Goal: Task Accomplishment & Management: Manage account settings

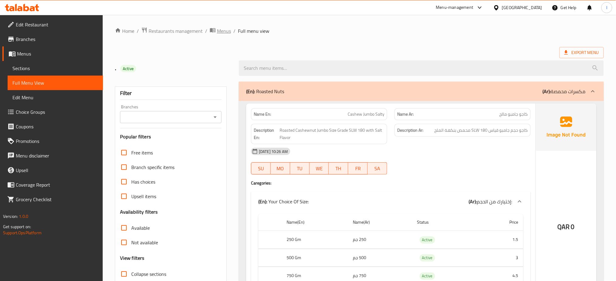
click at [224, 32] on span "Menus" at bounding box center [224, 30] width 14 height 7
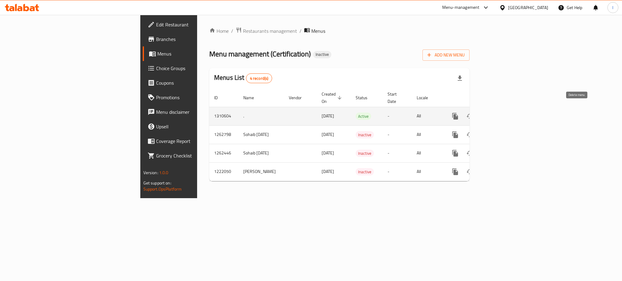
click at [487, 114] on icon "enhanced table" at bounding box center [485, 116] width 4 height 5
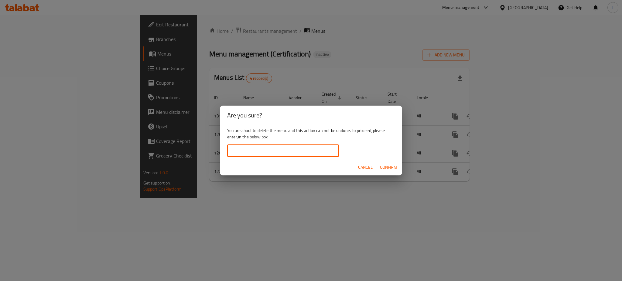
click at [297, 151] on input "text" at bounding box center [283, 151] width 112 height 12
type input "."
click at [384, 168] on span "Confirm" at bounding box center [388, 168] width 17 height 8
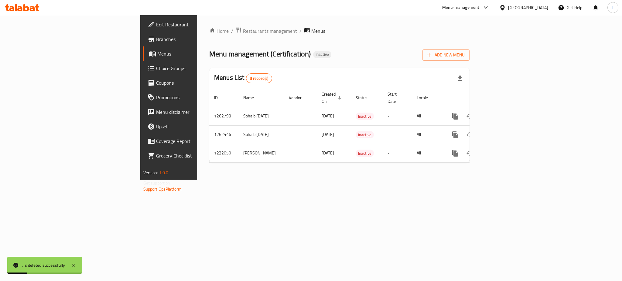
click at [424, 43] on div "Home / Restaurants management / Menus Menu management ( Certification ) Inactiv…" at bounding box center [339, 97] width 260 height 141
click at [465, 56] on span "Add New Menu" at bounding box center [446, 55] width 37 height 8
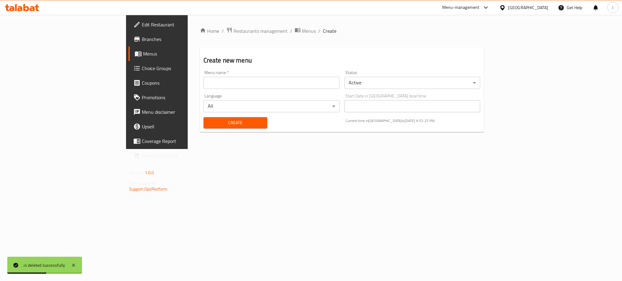
click at [329, 83] on input "text" at bounding box center [272, 83] width 136 height 12
type input "."
click at [204, 127] on button "Create" at bounding box center [236, 122] width 64 height 11
click at [302, 29] on span "Menus" at bounding box center [309, 30] width 14 height 7
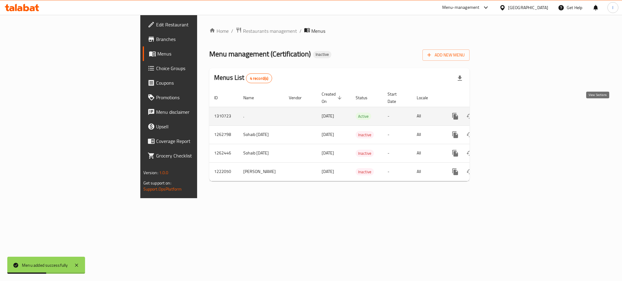
click at [503, 113] on icon "enhanced table" at bounding box center [499, 116] width 7 height 7
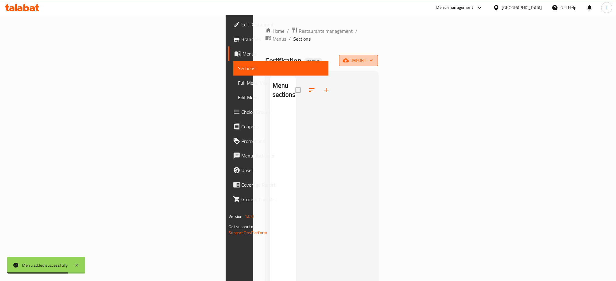
click at [378, 58] on button "import" at bounding box center [358, 60] width 39 height 11
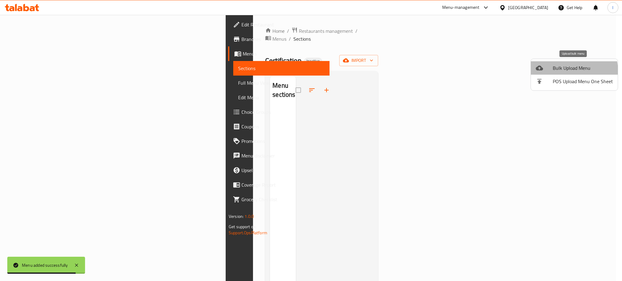
click at [570, 71] on span "Bulk Upload Menu" at bounding box center [583, 67] width 60 height 7
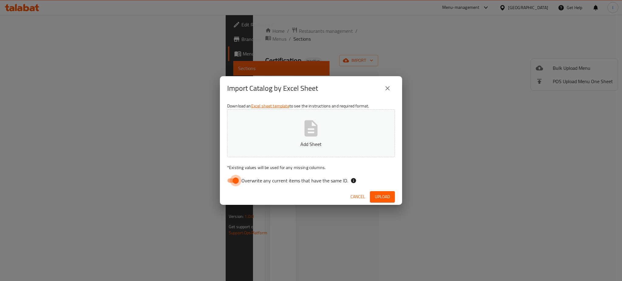
click at [239, 182] on input "Overwrite any current items that have the same ID." at bounding box center [236, 181] width 35 height 12
checkbox input "false"
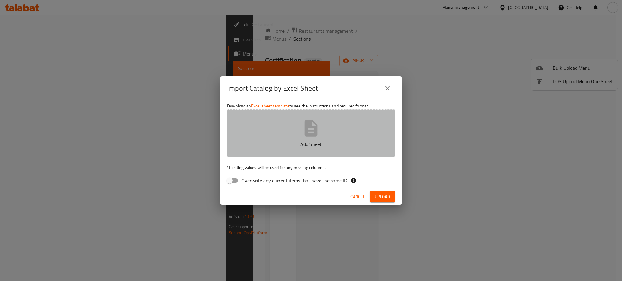
click at [277, 153] on button "Add Sheet" at bounding box center [311, 133] width 168 height 48
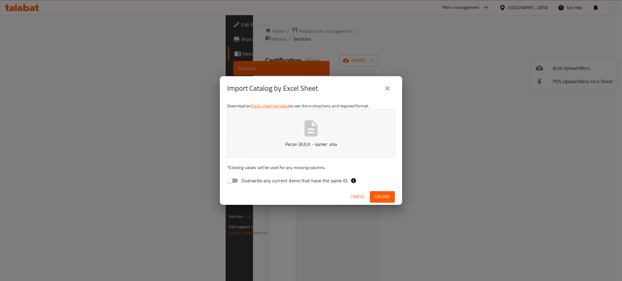
click at [383, 196] on span "Upload" at bounding box center [382, 197] width 15 height 8
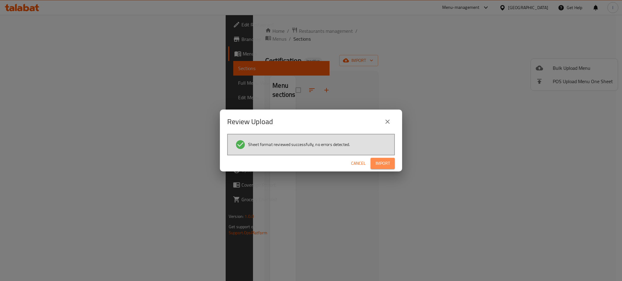
click at [385, 167] on span "Import" at bounding box center [383, 164] width 15 height 8
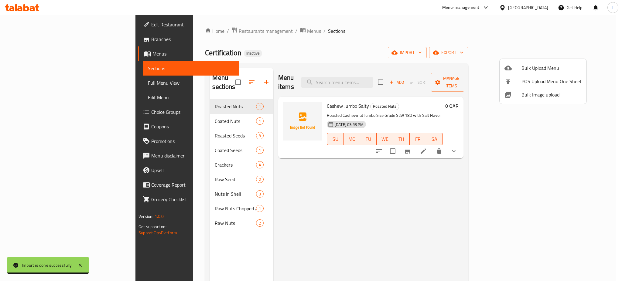
click at [36, 83] on div at bounding box center [311, 140] width 622 height 281
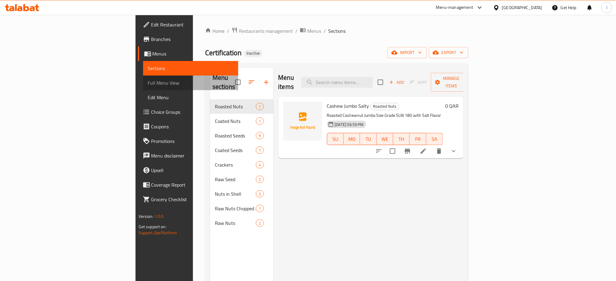
click at [148, 83] on span "Full Menu View" at bounding box center [191, 82] width 86 height 7
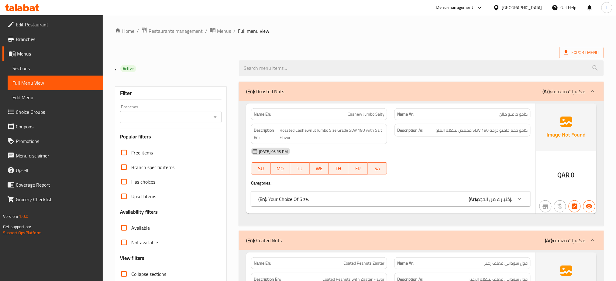
scroll to position [61, 0]
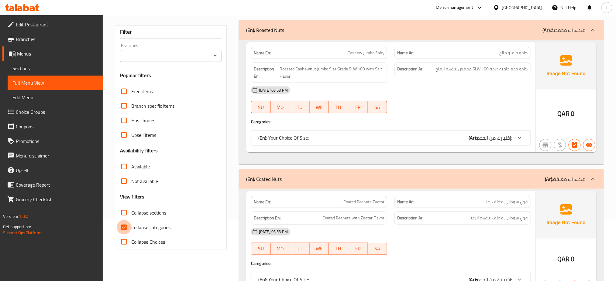
click at [125, 224] on input "Collapse categories" at bounding box center [124, 227] width 15 height 15
checkbox input "false"
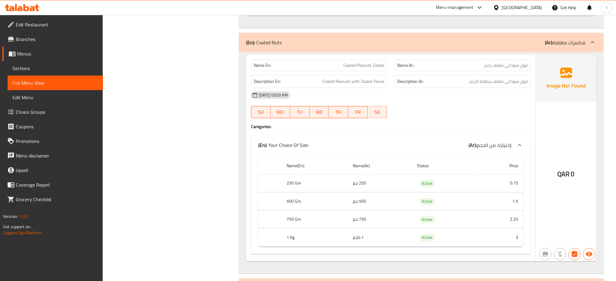
scroll to position [322, 0]
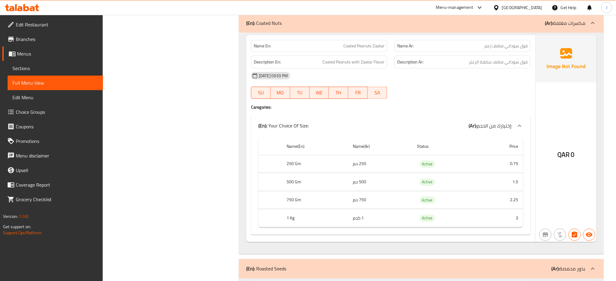
click at [278, 4] on div "Menu-management Qatar Get Help I" at bounding box center [308, 7] width 616 height 15
click at [535, 8] on div "Qatar" at bounding box center [522, 7] width 40 height 7
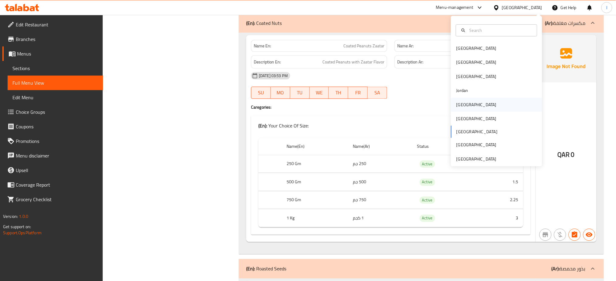
click at [459, 105] on div "[GEOGRAPHIC_DATA]" at bounding box center [476, 105] width 40 height 7
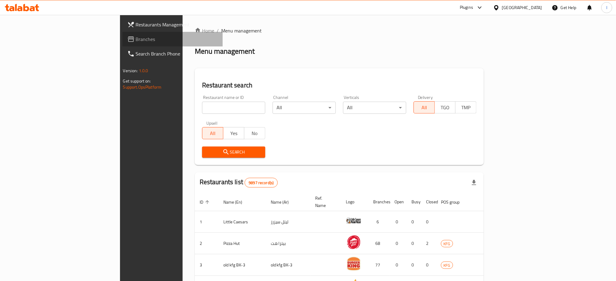
click at [136, 36] on span "Branches" at bounding box center [177, 39] width 82 height 7
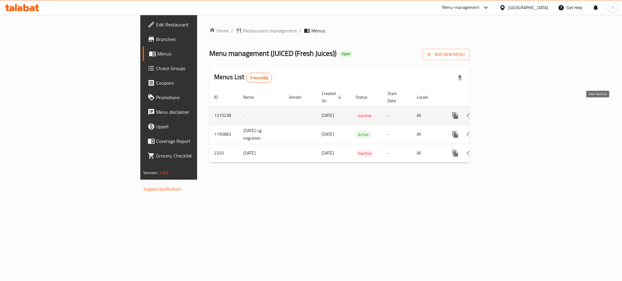
click at [503, 112] on icon "enhanced table" at bounding box center [499, 115] width 7 height 7
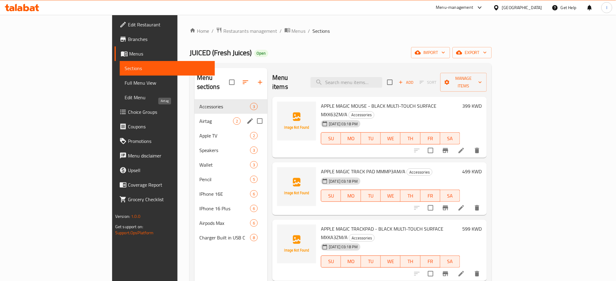
click at [199, 118] on span "Airtag" at bounding box center [216, 121] width 34 height 7
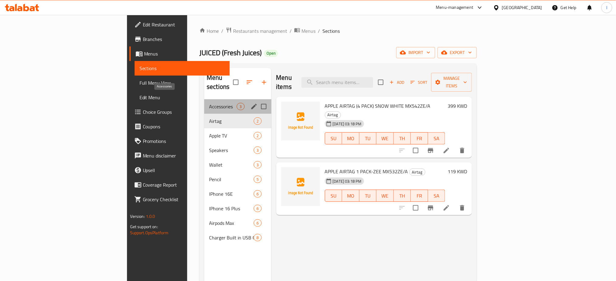
click at [209, 103] on span "Accessories" at bounding box center [223, 106] width 28 height 7
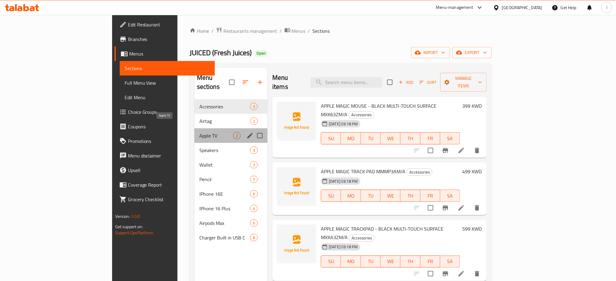
click at [199, 132] on span "Apple TV" at bounding box center [216, 135] width 34 height 7
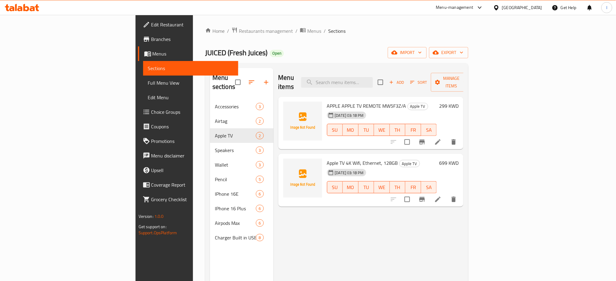
click at [153, 53] on span "Menus" at bounding box center [193, 53] width 81 height 7
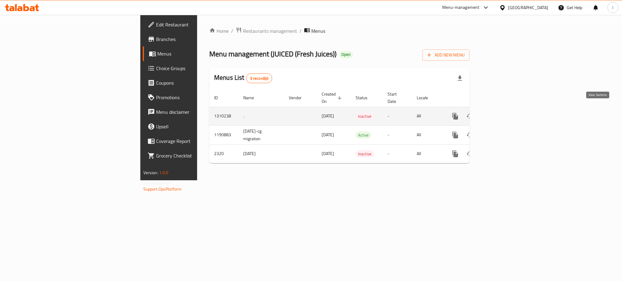
click at [507, 110] on link "enhanced table" at bounding box center [499, 116] width 15 height 15
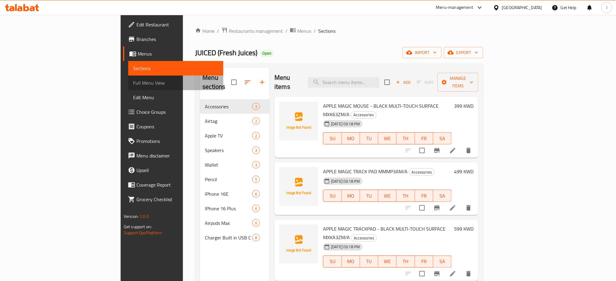
click at [133, 81] on span "Full Menu View" at bounding box center [176, 82] width 86 height 7
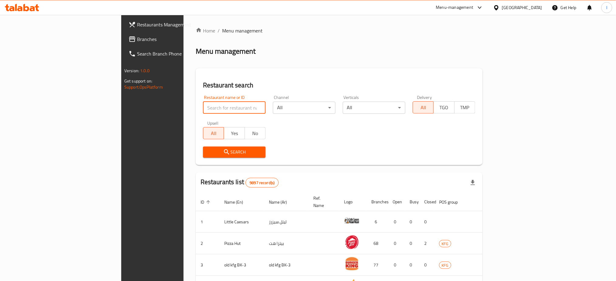
click at [203, 106] on input "search" at bounding box center [234, 108] width 63 height 12
paste input "17797"
type input "17797"
click at [223, 149] on icon "submit" at bounding box center [226, 152] width 7 height 7
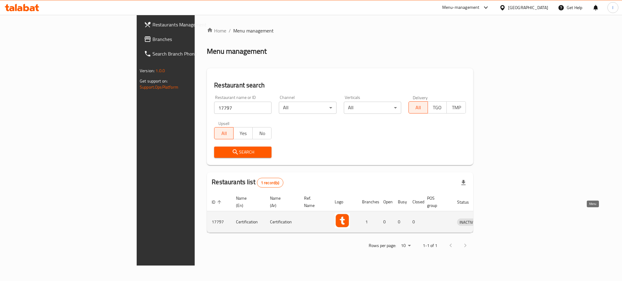
click at [497, 220] on icon "enhanced table" at bounding box center [494, 222] width 7 height 5
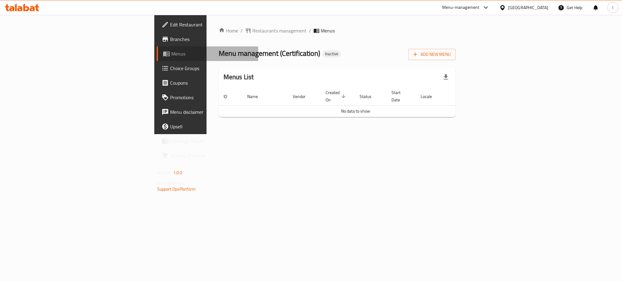
click at [171, 52] on span "Menus" at bounding box center [212, 53] width 82 height 7
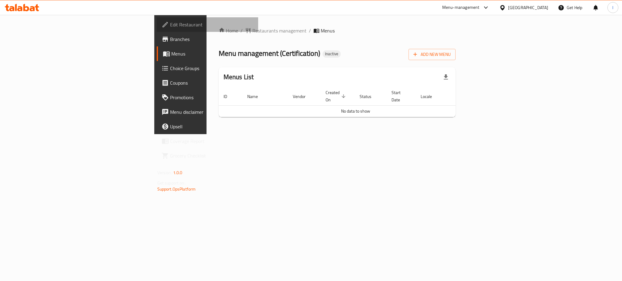
click at [170, 22] on span "Edit Restaurant" at bounding box center [211, 24] width 83 height 7
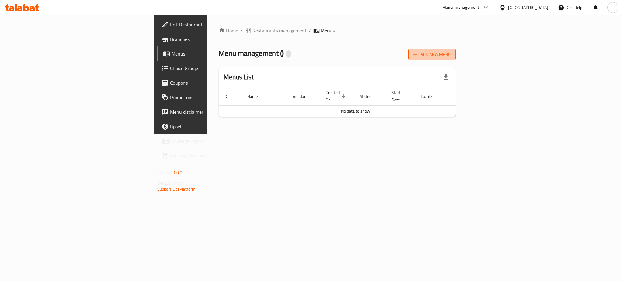
click at [451, 52] on span "Add New Menu" at bounding box center [432, 55] width 37 height 8
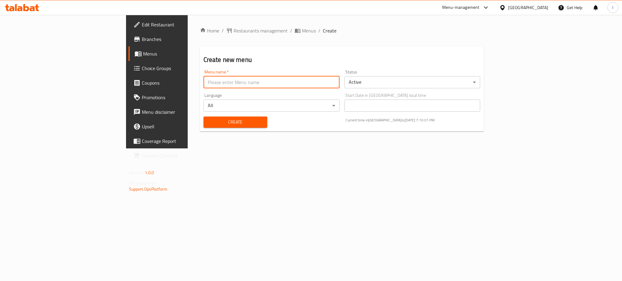
click at [219, 83] on input "text" at bounding box center [272, 82] width 136 height 12
type input "."
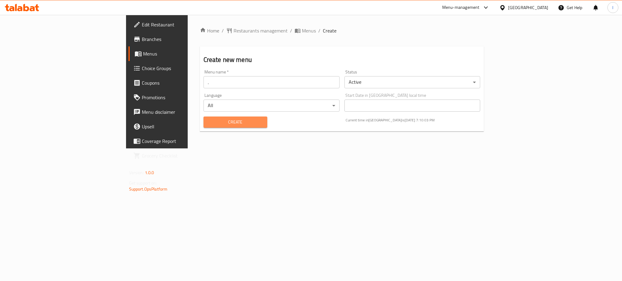
click at [208, 120] on span "Create" at bounding box center [235, 123] width 54 height 8
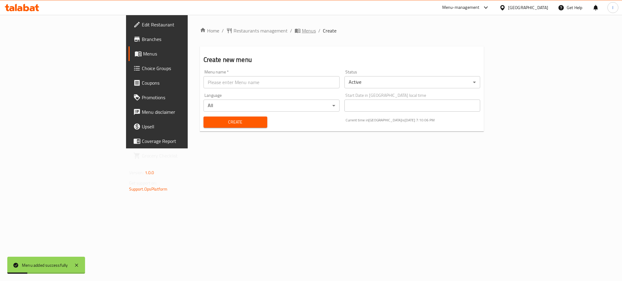
click at [302, 29] on span "Menus" at bounding box center [309, 30] width 14 height 7
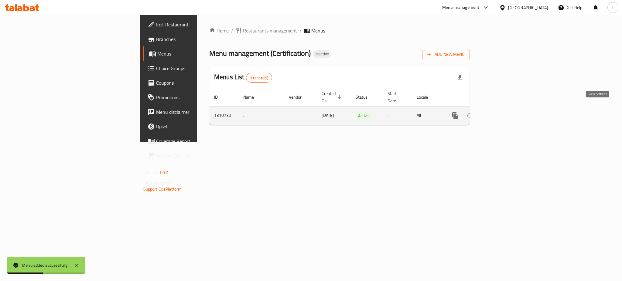
click at [503, 112] on icon "enhanced table" at bounding box center [499, 115] width 7 height 7
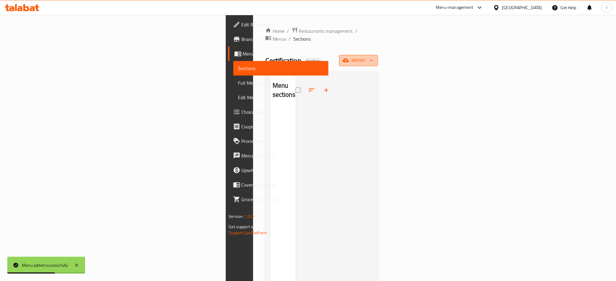
click at [373, 57] on span "import" at bounding box center [358, 61] width 29 height 8
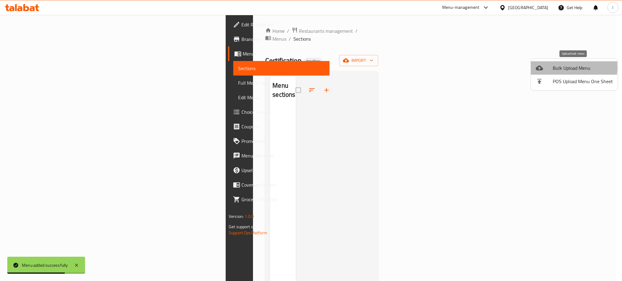
click at [551, 67] on div at bounding box center [544, 67] width 17 height 7
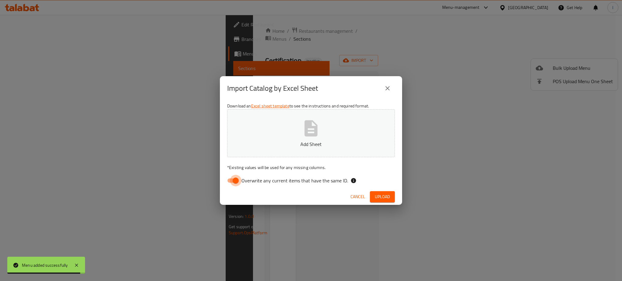
click at [234, 182] on input "Overwrite any current items that have the same ID." at bounding box center [236, 181] width 35 height 12
checkbox input "false"
click at [310, 148] on p "Add Sheet" at bounding box center [311, 144] width 149 height 7
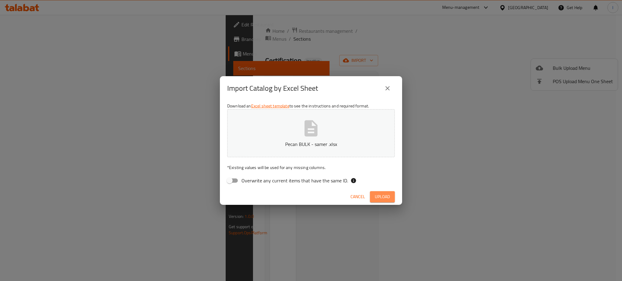
click at [386, 202] on button "Upload" at bounding box center [382, 196] width 25 height 11
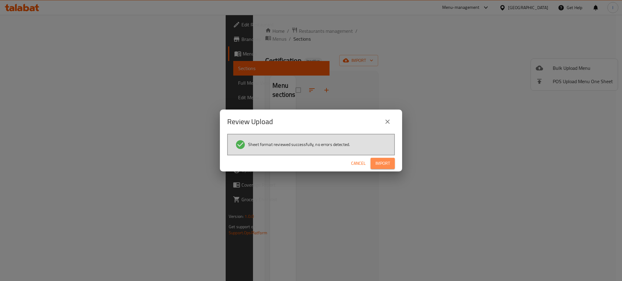
click at [391, 168] on button "Import" at bounding box center [383, 163] width 24 height 11
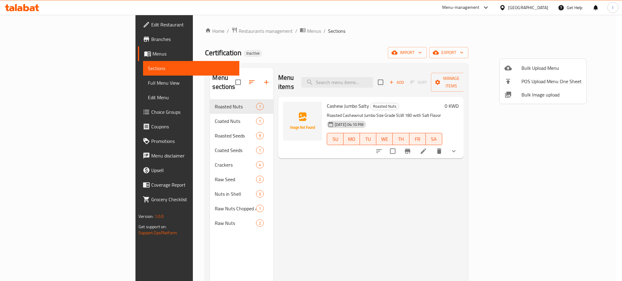
click at [30, 80] on div at bounding box center [311, 140] width 622 height 281
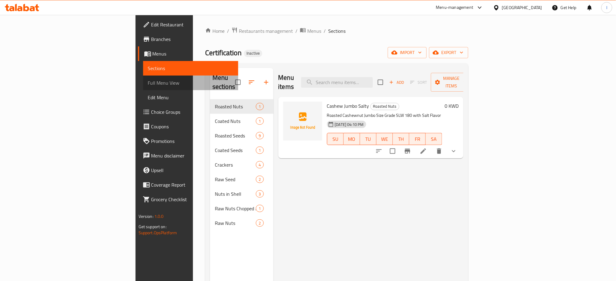
click at [148, 81] on span "Full Menu View" at bounding box center [191, 82] width 86 height 7
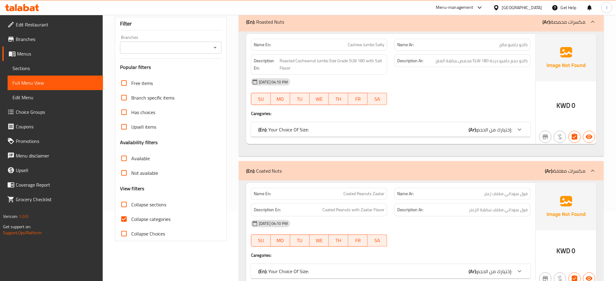
scroll to position [71, 0]
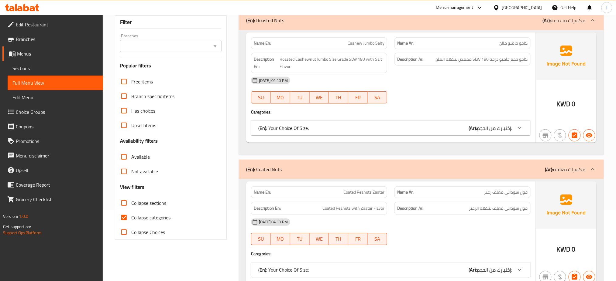
click at [126, 219] on input "Collapse categories" at bounding box center [124, 218] width 15 height 15
checkbox input "false"
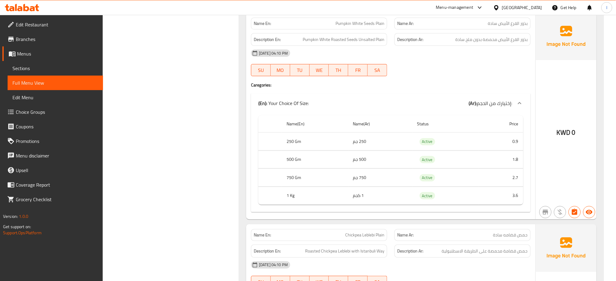
scroll to position [802, 0]
click at [251, 199] on div "Name(En) Name(Ar) Status Price 250 Gm 250 جم Active 0.9 500 Gm 500 جم Active 1.…" at bounding box center [391, 162] width 280 height 99
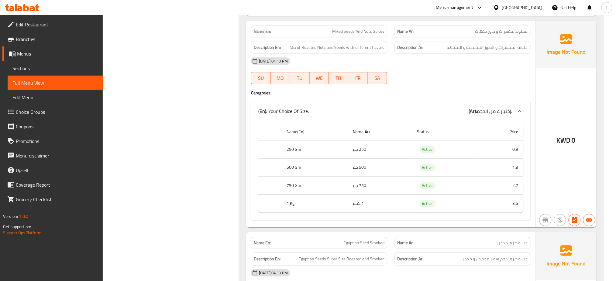
scroll to position [1431, 0]
click at [364, 29] on span "Mixed Seeds And Nuts Spices" at bounding box center [358, 31] width 52 height 6
click at [351, 34] on span "Mixed Seeds And Nuts Spices" at bounding box center [358, 31] width 52 height 6
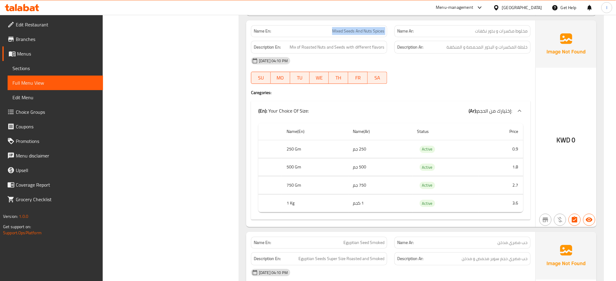
click at [351, 34] on span "Mixed Seeds And Nuts Spices" at bounding box center [358, 31] width 52 height 6
copy span "Mixed Seeds And Nuts Spices"
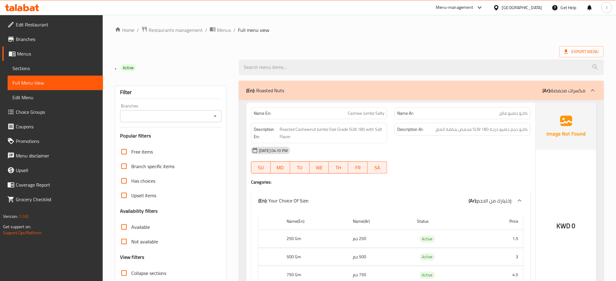
scroll to position [0, 0]
click at [224, 31] on span "Menus" at bounding box center [224, 30] width 14 height 7
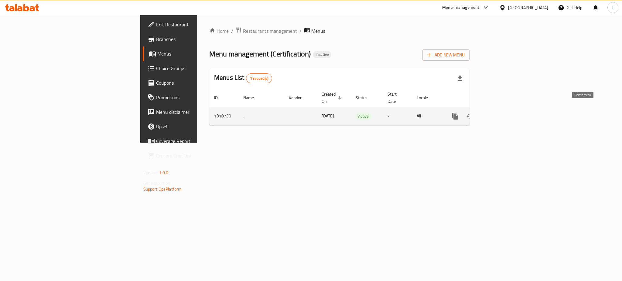
click at [492, 115] on button "enhanced table" at bounding box center [484, 116] width 15 height 15
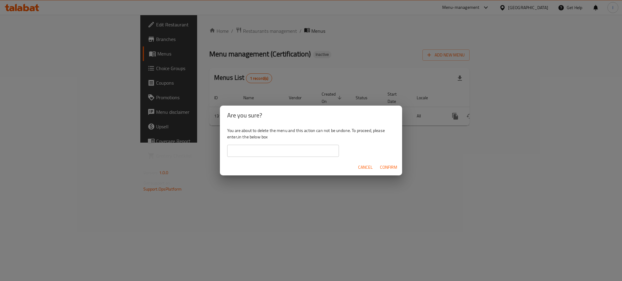
click at [391, 168] on span "Confirm" at bounding box center [388, 168] width 17 height 8
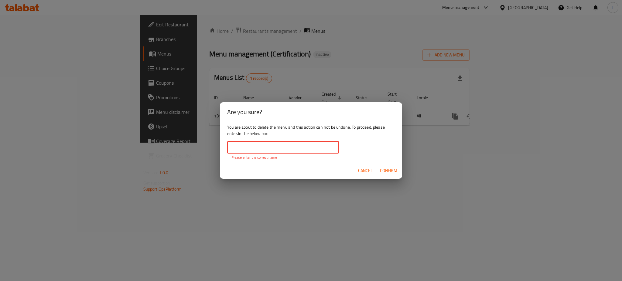
click at [303, 149] on input "text" at bounding box center [283, 148] width 112 height 12
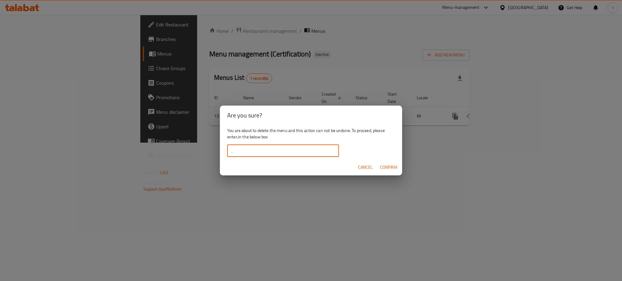
type input "."
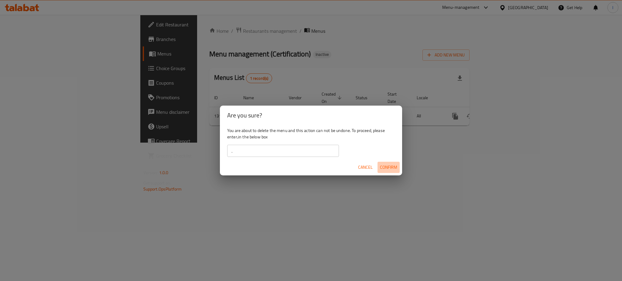
click at [394, 173] on button "Confirm" at bounding box center [389, 167] width 22 height 11
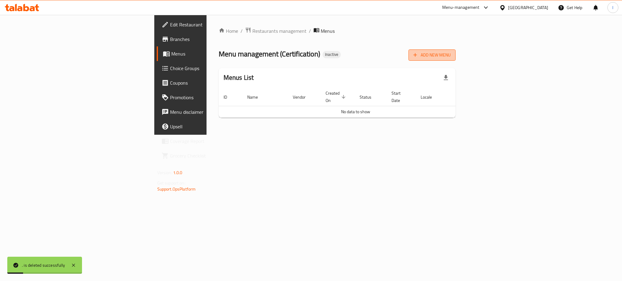
click at [451, 53] on span "Add New Menu" at bounding box center [432, 55] width 37 height 8
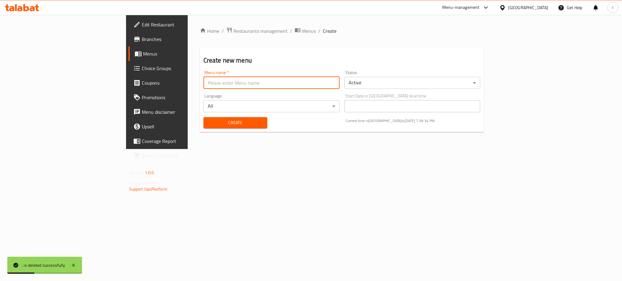
click at [307, 85] on input "text" at bounding box center [272, 83] width 136 height 12
type input "."
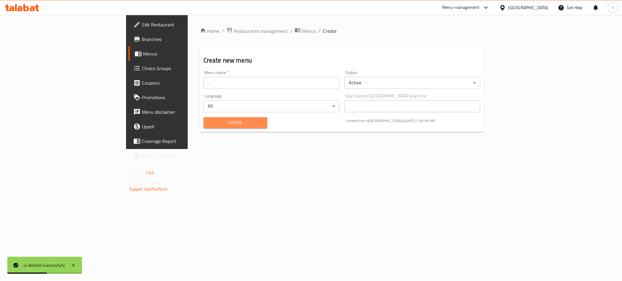
click at [208, 119] on span "Create" at bounding box center [235, 123] width 54 height 8
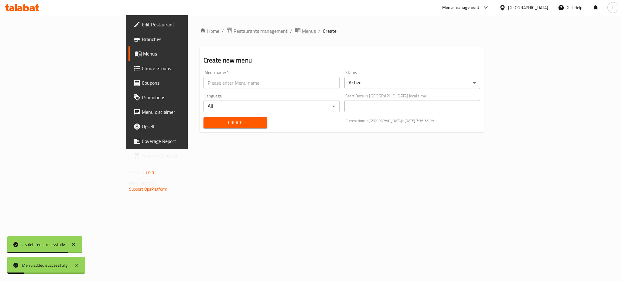
click at [302, 30] on span "Menus" at bounding box center [309, 30] width 14 height 7
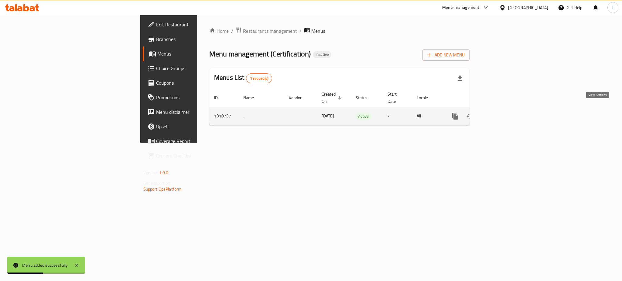
click at [502, 114] on icon "enhanced table" at bounding box center [499, 116] width 5 height 5
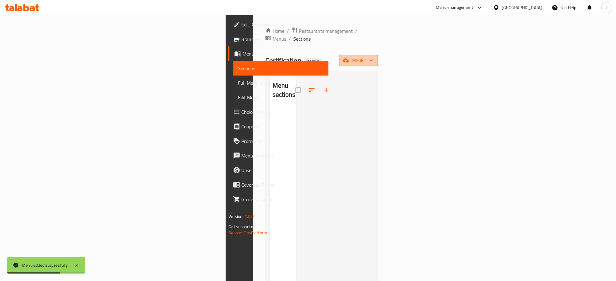
click at [373, 57] on span "import" at bounding box center [358, 61] width 29 height 8
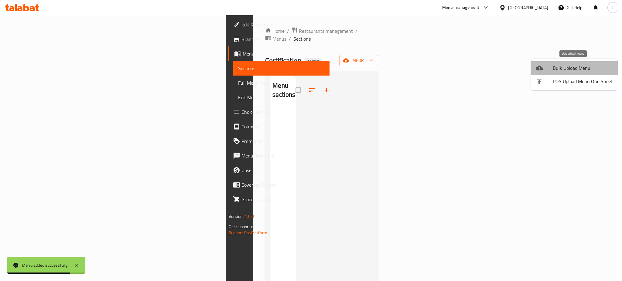
click at [577, 67] on span "Bulk Upload Menu" at bounding box center [583, 67] width 60 height 7
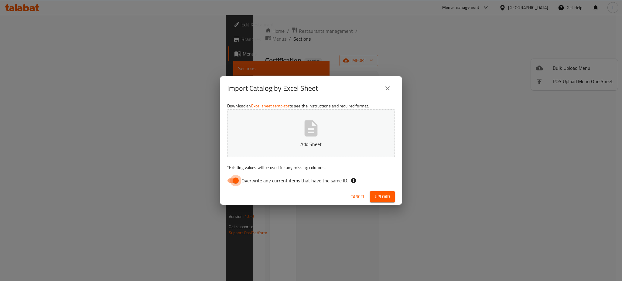
click at [234, 179] on input "Overwrite any current items that have the same ID." at bounding box center [236, 181] width 35 height 12
checkbox input "false"
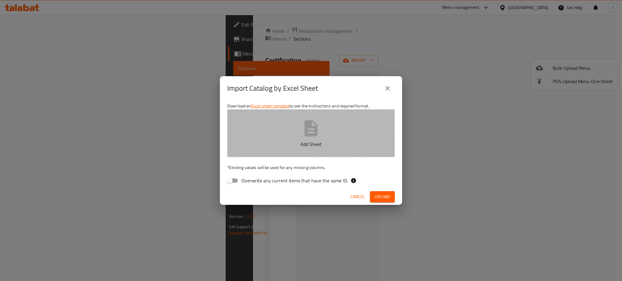
click at [292, 136] on button "Add Sheet" at bounding box center [311, 133] width 168 height 48
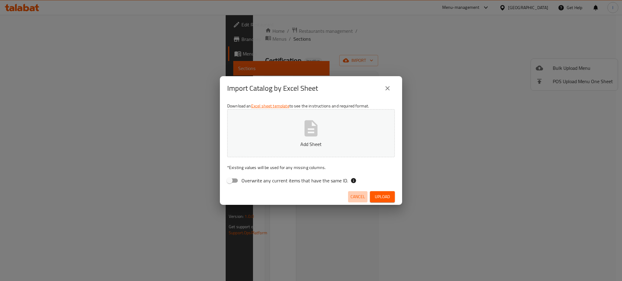
click at [362, 199] on span "Cancel" at bounding box center [358, 197] width 15 height 8
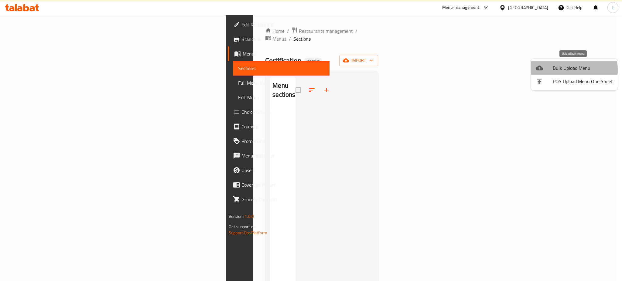
click at [564, 70] on span "Bulk Upload Menu" at bounding box center [583, 67] width 60 height 7
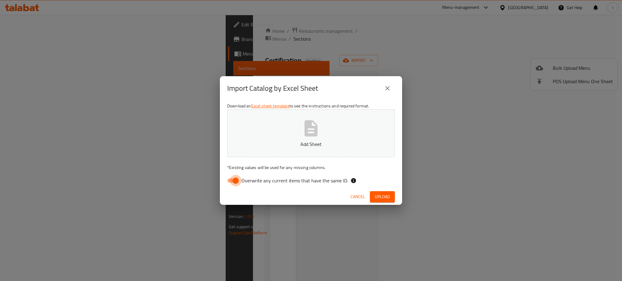
click at [229, 180] on input "Overwrite any current items that have the same ID." at bounding box center [236, 181] width 35 height 12
checkbox input "false"
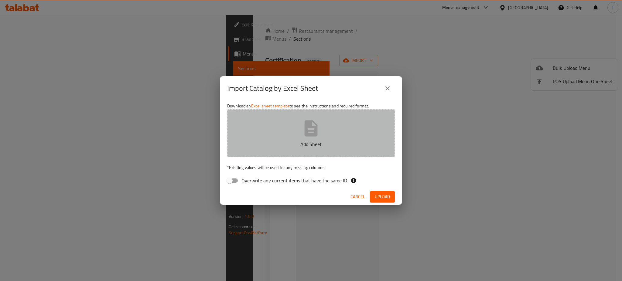
click at [277, 149] on button "Add Sheet" at bounding box center [311, 133] width 168 height 48
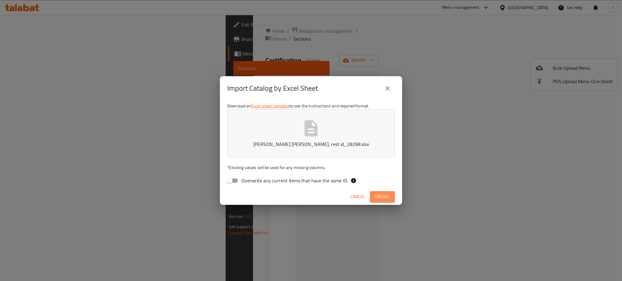
click at [388, 196] on span "Upload" at bounding box center [382, 197] width 15 height 8
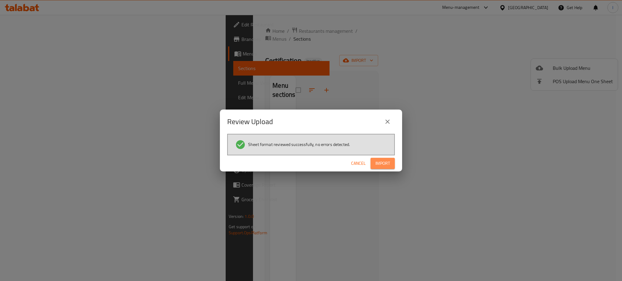
click at [385, 164] on span "Import" at bounding box center [383, 164] width 15 height 8
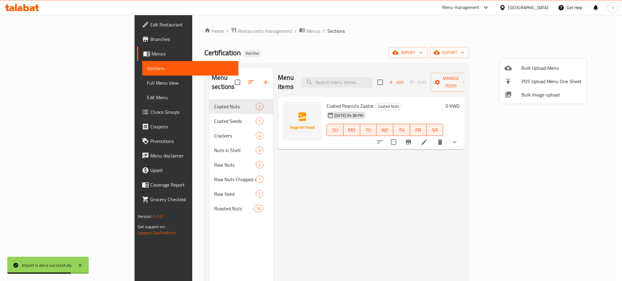
click at [43, 84] on div at bounding box center [311, 140] width 622 height 281
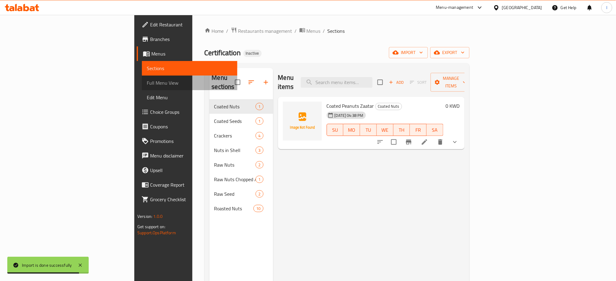
click at [147, 84] on span "Full Menu View" at bounding box center [190, 82] width 86 height 7
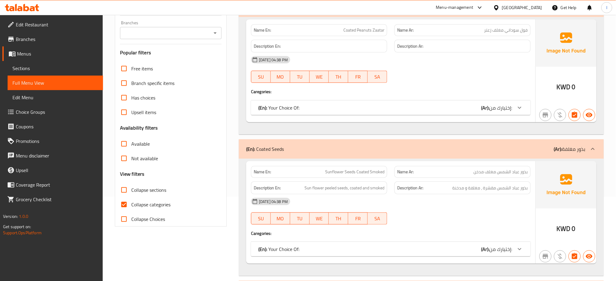
scroll to position [84, 0]
click at [124, 204] on input "Collapse categories" at bounding box center [124, 204] width 15 height 15
checkbox input "false"
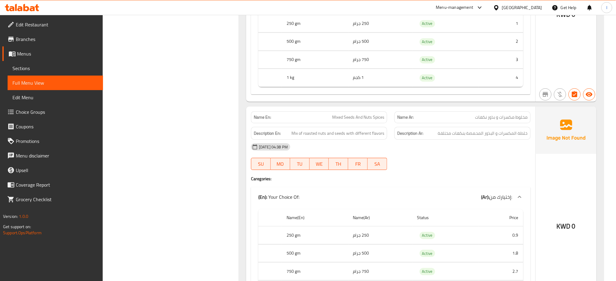
scroll to position [4060, 0]
click at [344, 120] on span "Mixed Seeds And Nuts Spices" at bounding box center [358, 117] width 52 height 6
copy span "Mixed Seeds And Nuts Spices"
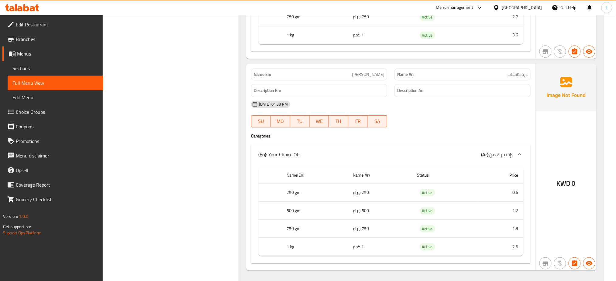
scroll to position [5185, 0]
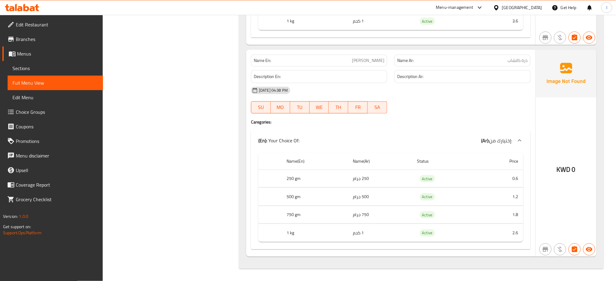
click at [315, 54] on div "Name En: [PERSON_NAME]" at bounding box center [318, 60] width 143 height 19
